Goal: Task Accomplishment & Management: Complete application form

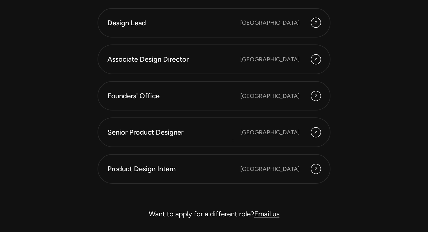
scroll to position [1610, 0]
click at [311, 164] on div "[GEOGRAPHIC_DATA]" at bounding box center [280, 168] width 80 height 9
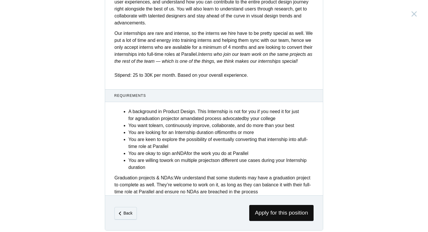
scroll to position [218, 0]
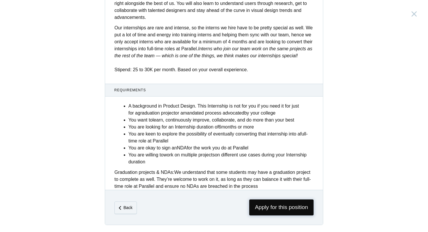
click at [261, 204] on span "Apply for this position" at bounding box center [281, 208] width 64 height 16
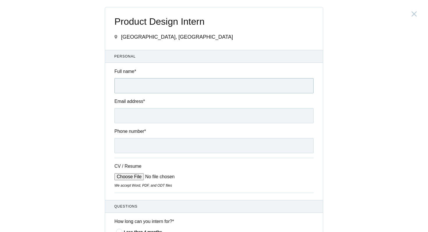
click at [165, 89] on input "Full name *" at bounding box center [213, 85] width 199 height 15
type input "k"
type input "K"
paste input "[PERSON_NAME]"
type input "[PERSON_NAME]"
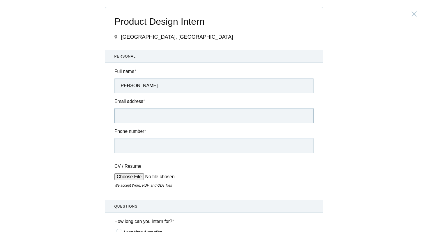
click at [148, 114] on input "Email address *" at bounding box center [213, 115] width 199 height 15
paste input "[EMAIL_ADDRESS][DOMAIN_NAME]"
type input "[EMAIL_ADDRESS][DOMAIN_NAME]"
click at [147, 145] on input "Phone number *" at bounding box center [213, 145] width 199 height 15
paste input "8319183358\"
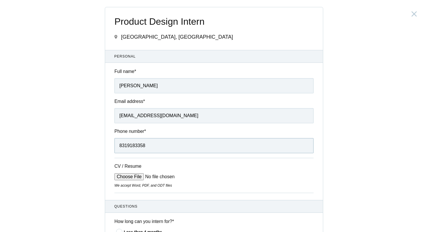
type input "8319183358"
click at [133, 179] on input "CV / Resume" at bounding box center [158, 176] width 88 height 7
type input "C:\fakepath\[PERSON_NAME] UX_UI Designer.pdf"
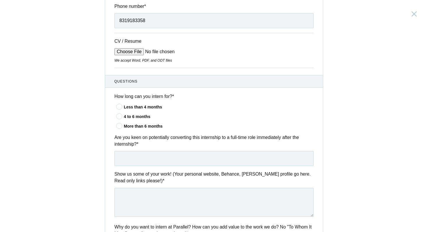
scroll to position [145, 0]
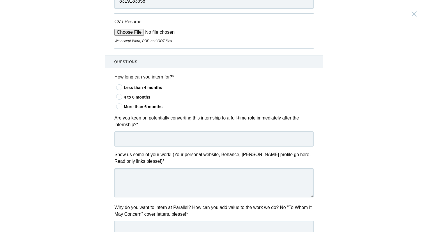
click at [118, 88] on icon at bounding box center [119, 87] width 11 height 4
click at [0, 0] on input"] "Less than 4 months" at bounding box center [0, 0] width 0 height 0
click at [150, 137] on input "text" at bounding box center [213, 139] width 199 height 15
type input "Yes"
click at [164, 190] on textarea at bounding box center [213, 183] width 199 height 29
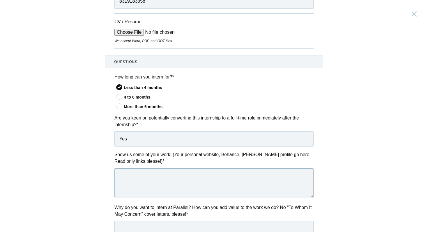
click at [170, 190] on textarea at bounding box center [213, 183] width 199 height 29
paste textarea "[URL][DOMAIN_NAME]"
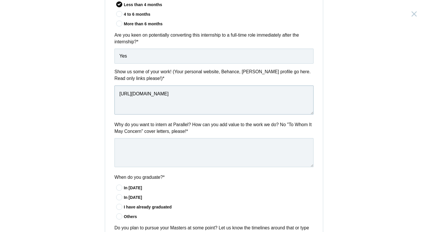
scroll to position [228, 0]
type textarea "[URL][DOMAIN_NAME]"
click at [153, 158] on textarea at bounding box center [213, 152] width 199 height 29
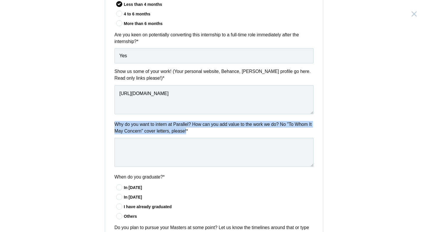
drag, startPoint x: 208, startPoint y: 133, endPoint x: 107, endPoint y: 125, distance: 101.3
click at [107, 125] on div "Why do you want to intern at Parallel? How can you add value to the work we do?…" at bounding box center [214, 145] width 218 height 48
copy label "Why do you want to intern at Parallel? How can you add value to the work we do?…"
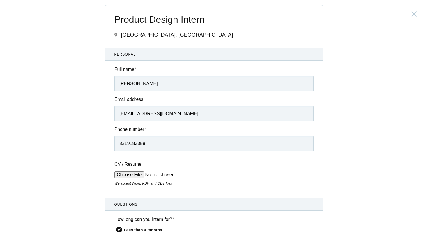
scroll to position [0, 0]
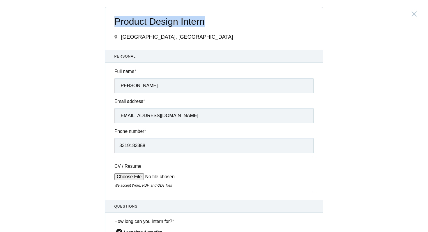
drag, startPoint x: 211, startPoint y: 22, endPoint x: 112, endPoint y: 22, distance: 99.2
click at [112, 22] on div "Product Design Intern [GEOGRAPHIC_DATA], [GEOGRAPHIC_DATA]" at bounding box center [214, 28] width 218 height 43
copy span "Product Design Intern"
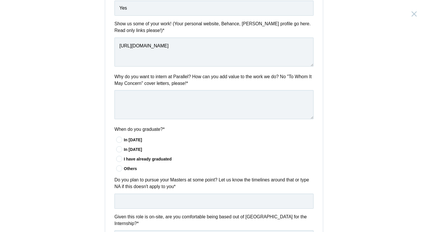
scroll to position [278, 0]
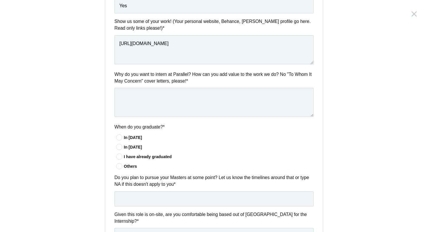
click at [118, 157] on icon at bounding box center [119, 157] width 11 height 4
click at [0, 0] on input"] "I have already graduated" at bounding box center [0, 0] width 0 height 0
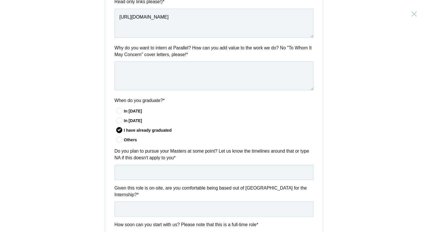
scroll to position [320, 0]
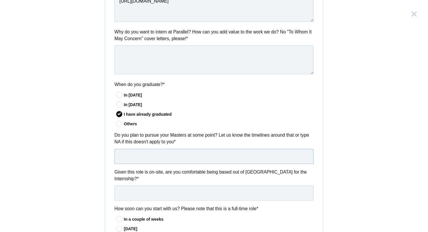
click at [146, 159] on input "text" at bounding box center [213, 156] width 199 height 15
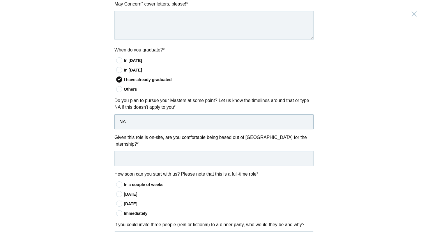
scroll to position [359, 0]
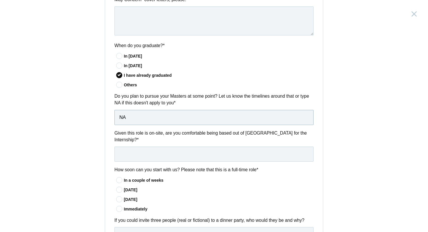
type input "NA"
click at [150, 159] on input "text" at bounding box center [213, 154] width 199 height 15
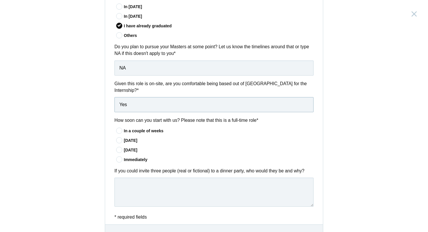
scroll to position [411, 0]
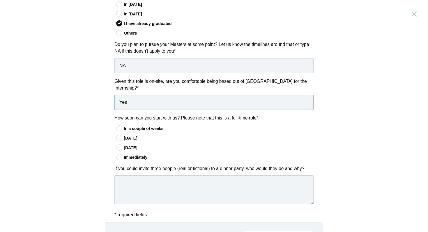
type input "Yes"
click at [121, 130] on icon at bounding box center [119, 129] width 11 height 4
click at [0, 0] on input"] "In a couple of weeks" at bounding box center [0, 0] width 0 height 0
click at [121, 159] on icon at bounding box center [119, 157] width 11 height 4
click at [0, 0] on input"] "Immediately" at bounding box center [0, 0] width 0 height 0
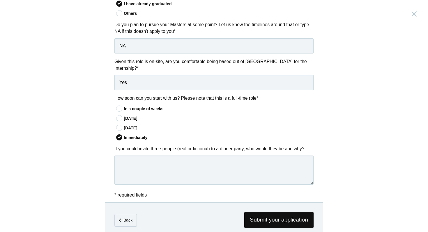
scroll to position [445, 0]
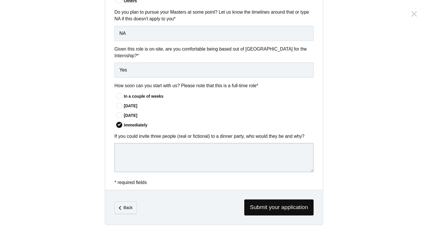
click at [174, 160] on textarea at bounding box center [213, 157] width 199 height 29
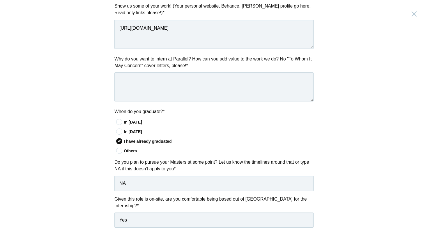
scroll to position [294, 0]
click at [146, 79] on textarea at bounding box center [213, 86] width 199 height 29
paste textarea "I’m drawn to Parallel’s UnParalleled internship because it offers a rare blend …"
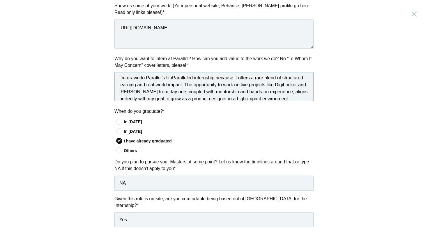
scroll to position [0, 0]
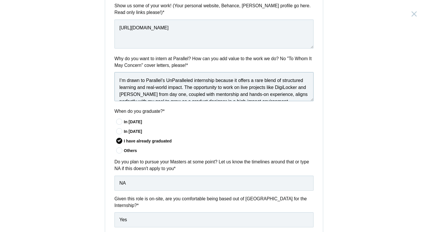
click at [119, 83] on textarea "I’m drawn to Parallel’s UnParalleled internship because it offers a rare blend …" at bounding box center [213, 86] width 199 height 29
click at [122, 81] on textarea "Because I’m drawn to Parallel’s UnParalleled internship because it offers a rar…" at bounding box center [213, 86] width 199 height 29
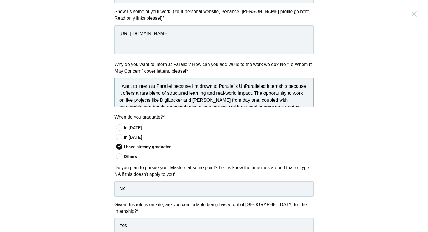
drag, startPoint x: 192, startPoint y: 88, endPoint x: 123, endPoint y: 86, distance: 68.4
click at [123, 86] on textarea "I want to intern at Parallel because I’m drawn to Parallel’s UnParalleled inter…" at bounding box center [213, 92] width 199 height 29
drag, startPoint x: 193, startPoint y: 86, endPoint x: 166, endPoint y: 86, distance: 26.5
click at [166, 86] on textarea "I’m drawn to Parallel’s UnParalleled internship because it offers a rare blend …" at bounding box center [213, 92] width 199 height 29
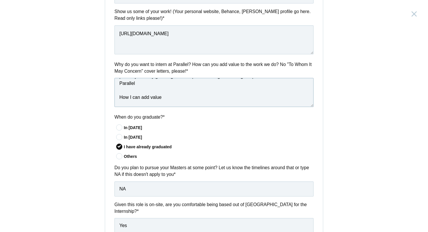
scroll to position [31, 0]
drag, startPoint x: 141, startPoint y: 86, endPoint x: 107, endPoint y: 84, distance: 35.0
click at [107, 84] on div "Why do you want to intern at Parallel? How can you add value to the work we do?…" at bounding box center [214, 85] width 218 height 48
click at [118, 98] on textarea "I’m drawn to Parallel’s internship because it offers a rare blend of structured…" at bounding box center [213, 92] width 199 height 29
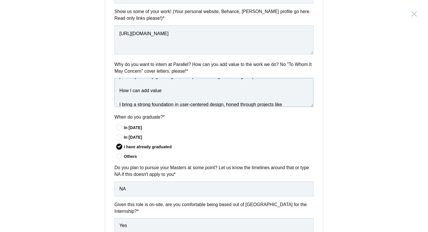
click at [118, 107] on textarea "I’m drawn to Parallel’s internship because it offers a rare blend of structured…" at bounding box center [213, 92] width 199 height 29
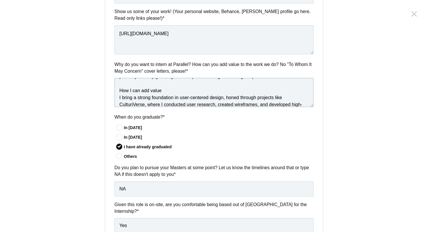
click at [166, 93] on textarea "I’m drawn to Parallel’s internship because it offers a rare blend of structured…" at bounding box center [213, 92] width 199 height 29
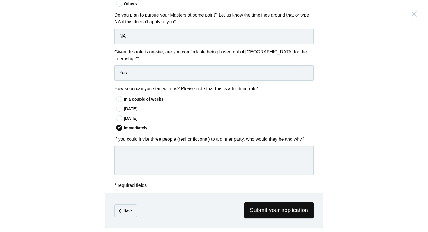
scroll to position [445, 0]
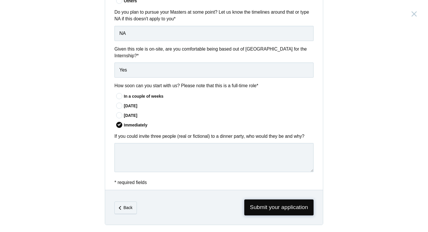
type textarea "I’m drawn to Parallel’s internship because it offers a rare blend of structured…"
click at [247, 205] on span "Submit your application" at bounding box center [278, 208] width 69 height 16
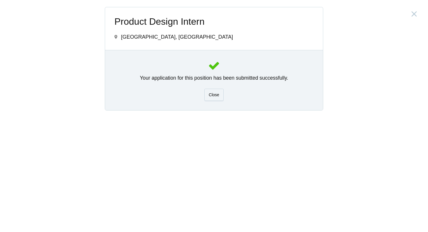
scroll to position [0, 0]
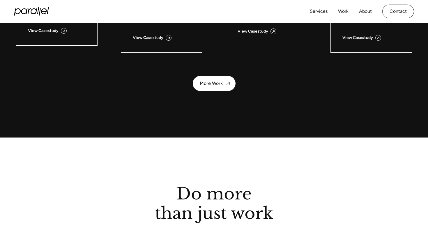
scroll to position [789, 0]
